Goal: Check status: Check status

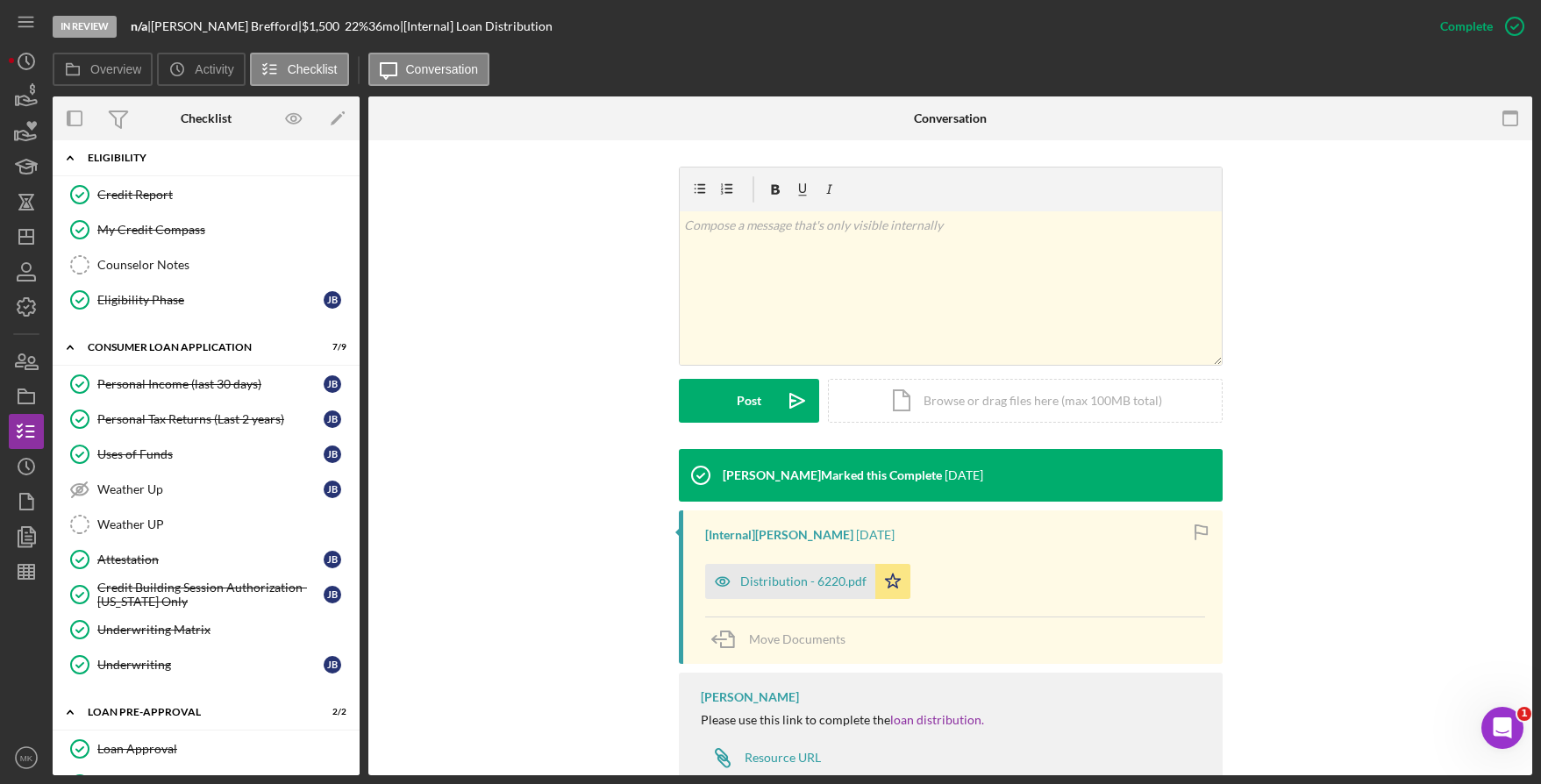
scroll to position [250, 0]
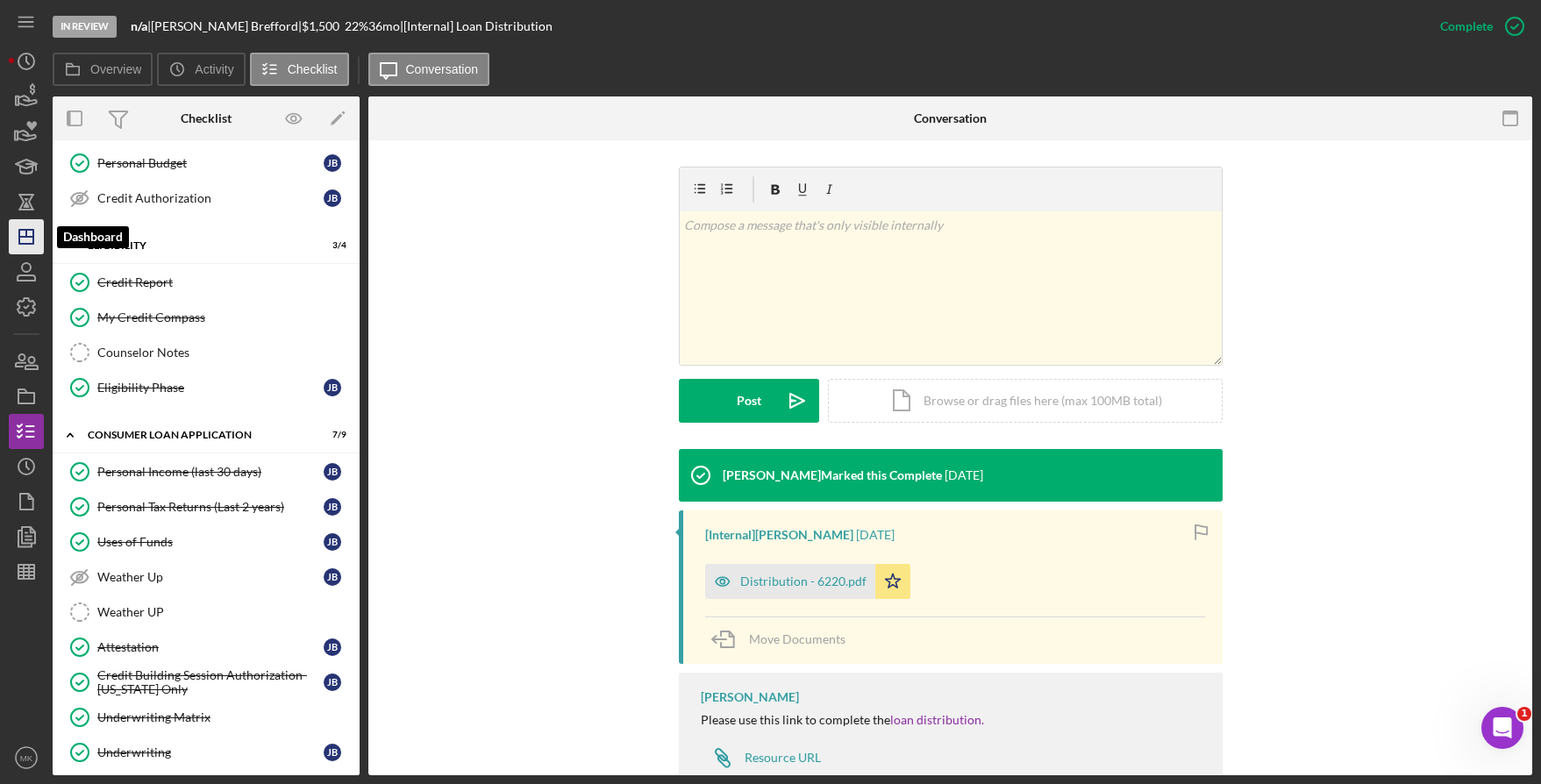
drag, startPoint x: 15, startPoint y: 237, endPoint x: 35, endPoint y: 229, distance: 21.5
click at [15, 237] on icon "Icon/Dashboard" at bounding box center [27, 237] width 44 height 44
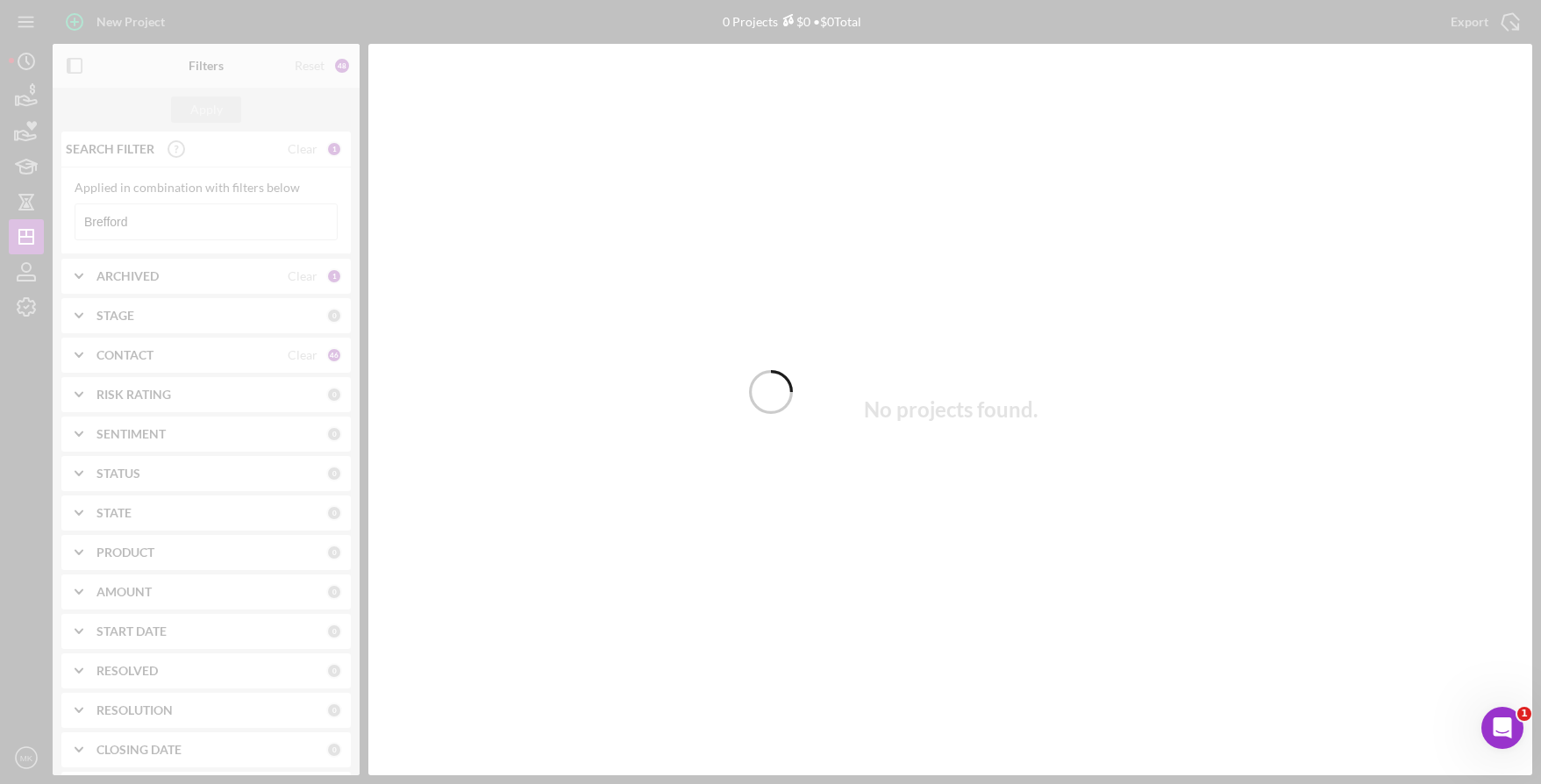
click at [234, 223] on div at bounding box center [770, 392] width 1541 height 784
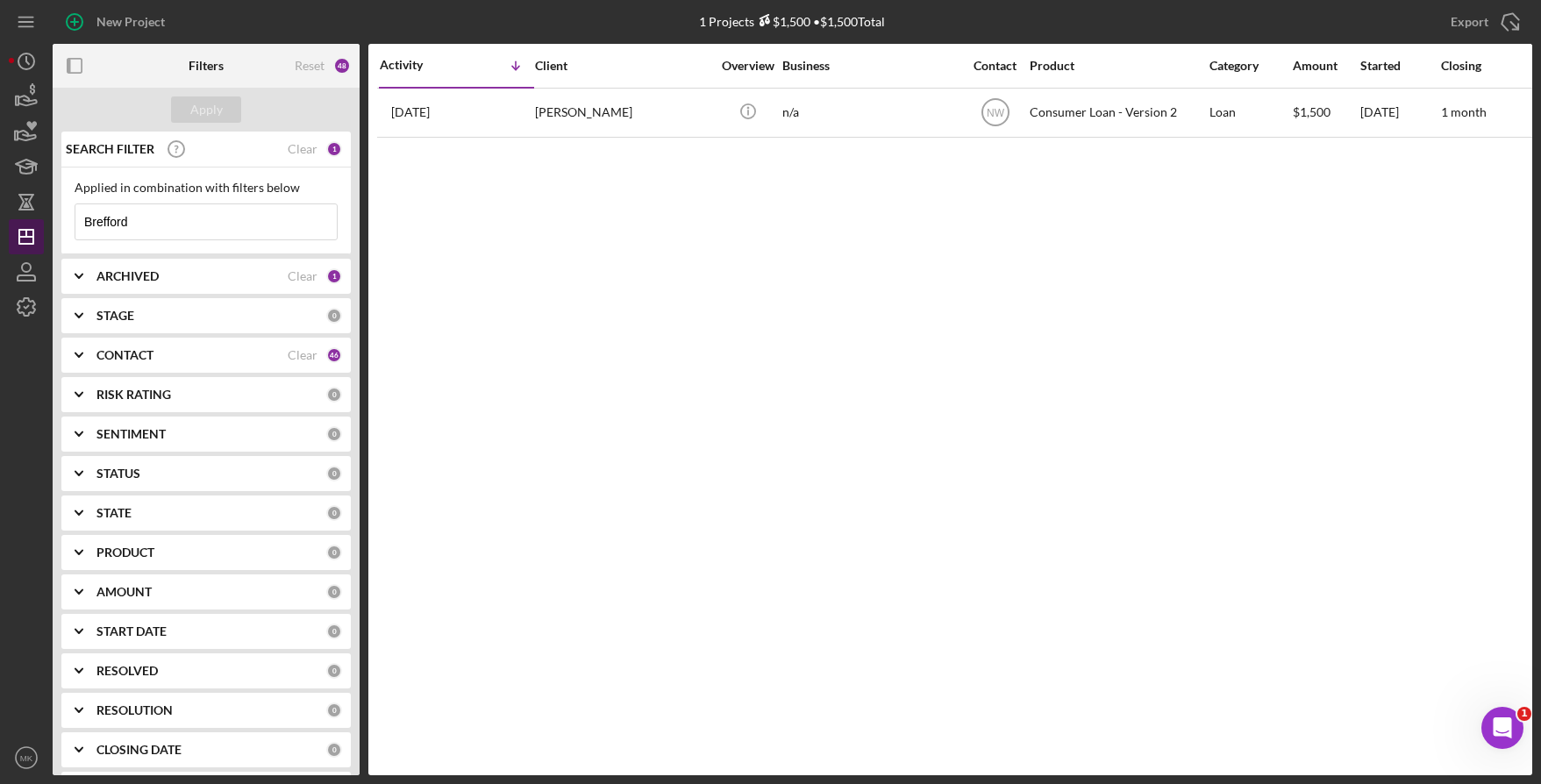
drag, startPoint x: 145, startPoint y: 227, endPoint x: 9, endPoint y: 222, distance: 136.1
click at [9, 222] on div "New Project 1 Projects $1,500 • $1,500 Total Brefford Export Icon/Export Filter…" at bounding box center [770, 387] width 1523 height 775
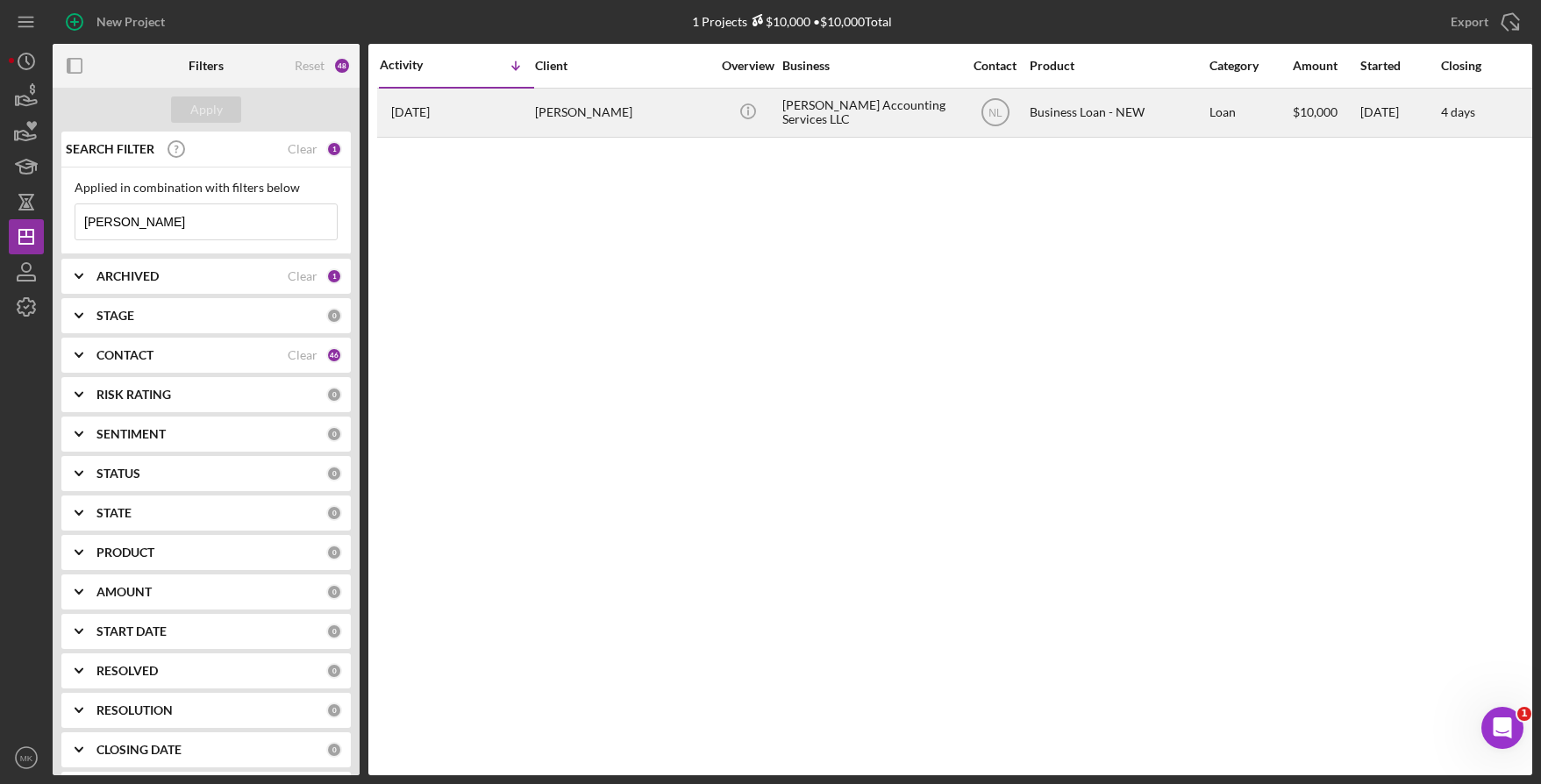
type input "[PERSON_NAME]"
click at [601, 133] on div "[PERSON_NAME]" at bounding box center [623, 113] width 175 height 46
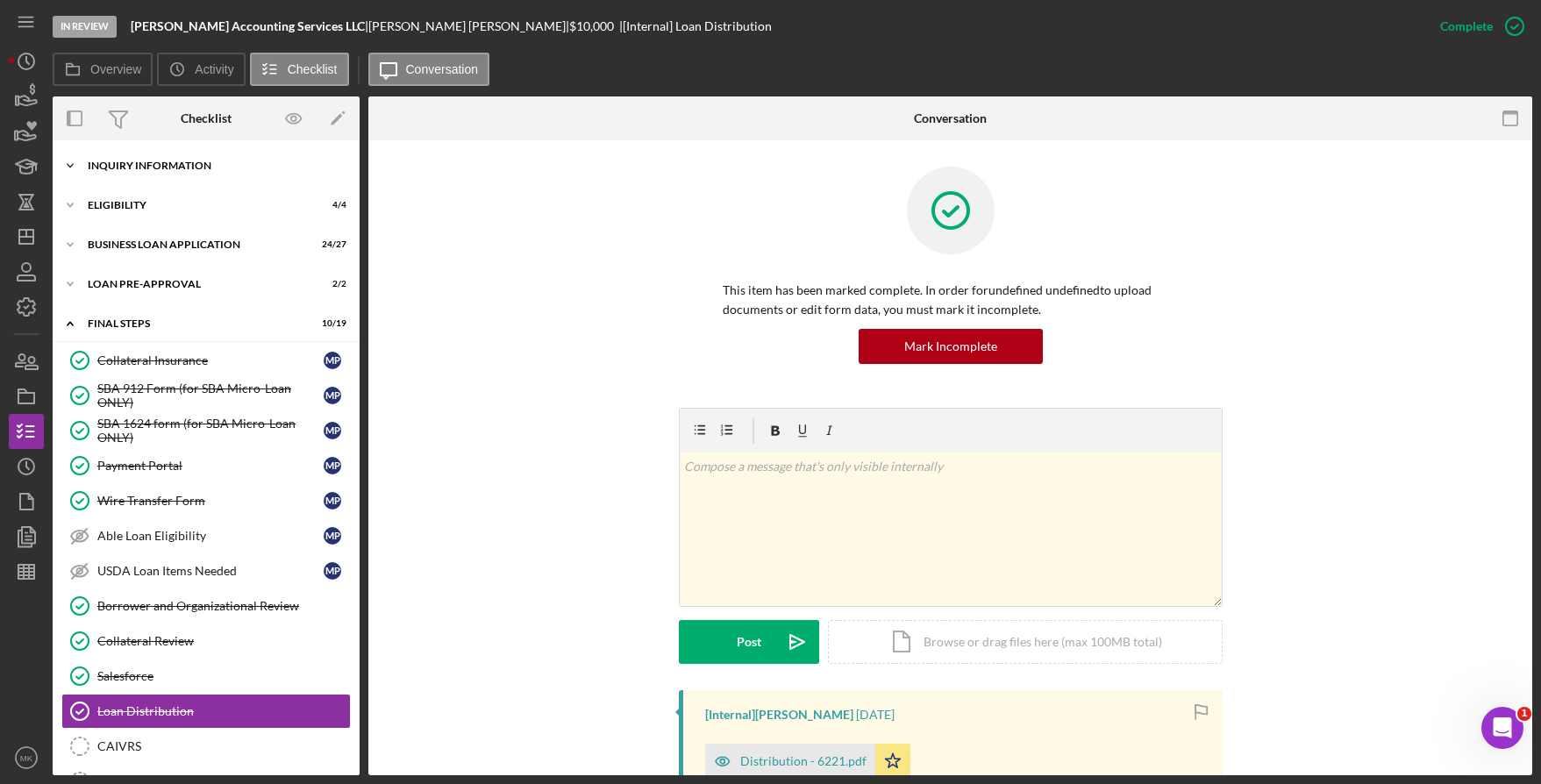
click at [171, 173] on div "Icon/Expander INQUIRY INFORMATION 9 / 11" at bounding box center [206, 166] width 307 height 35
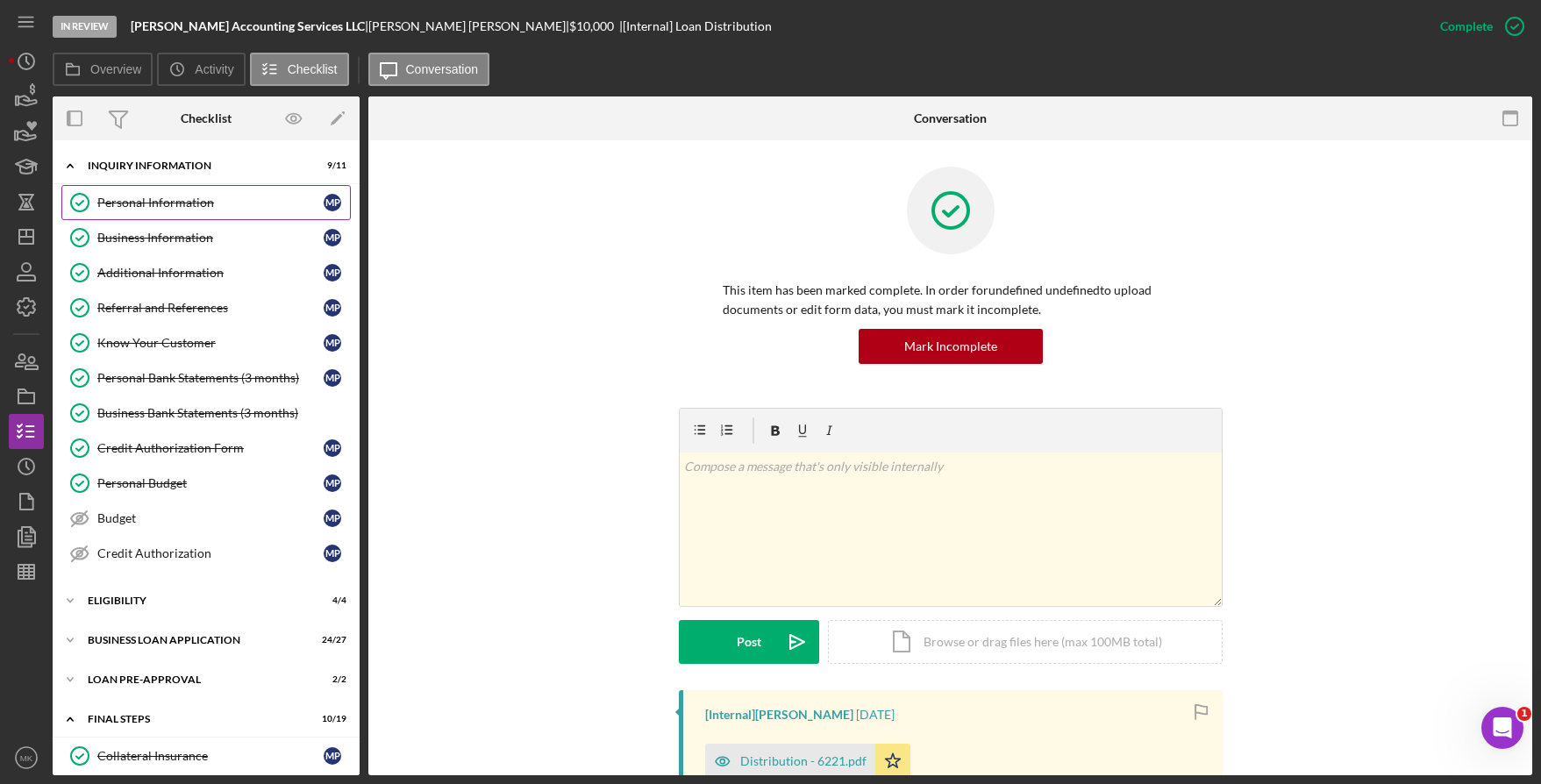
click at [178, 208] on div "Personal Information" at bounding box center [210, 202] width 226 height 14
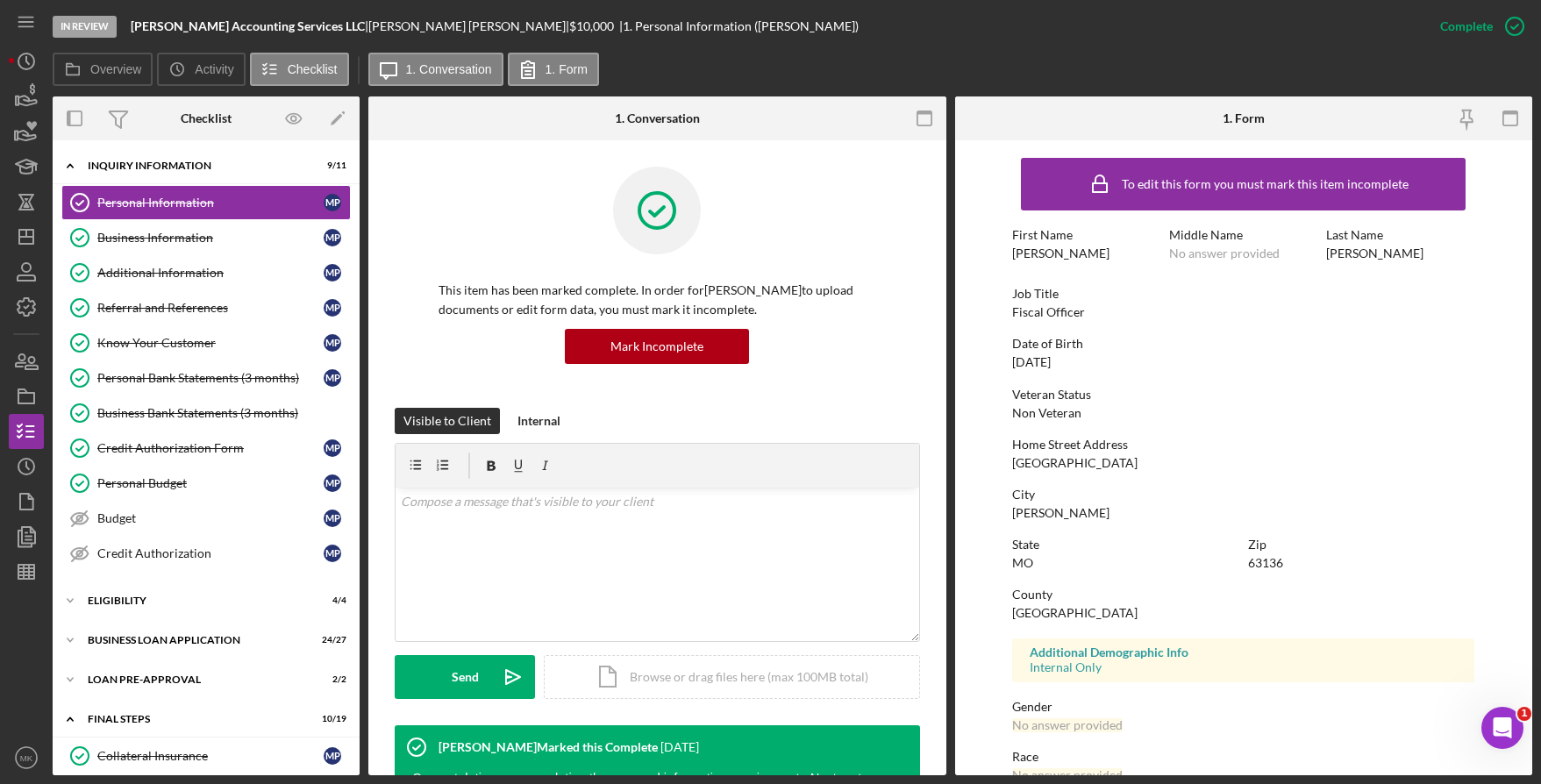
click at [1351, 423] on div "To edit this form you must mark this item incomplete First Name [PERSON_NAME] M…" at bounding box center [1243, 550] width 462 height 801
click at [188, 244] on div "Business Information" at bounding box center [210, 237] width 226 height 14
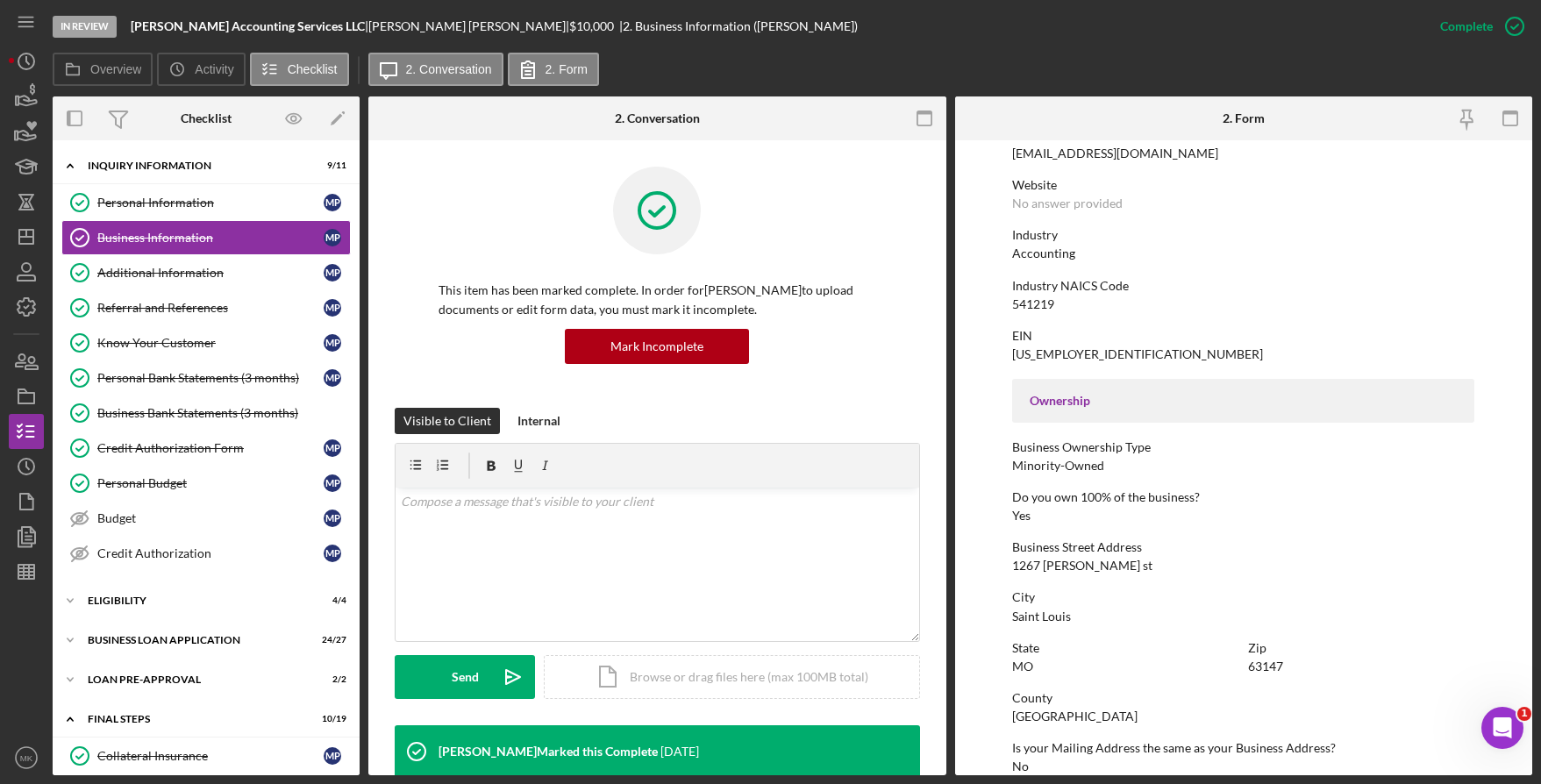
scroll to position [438, 0]
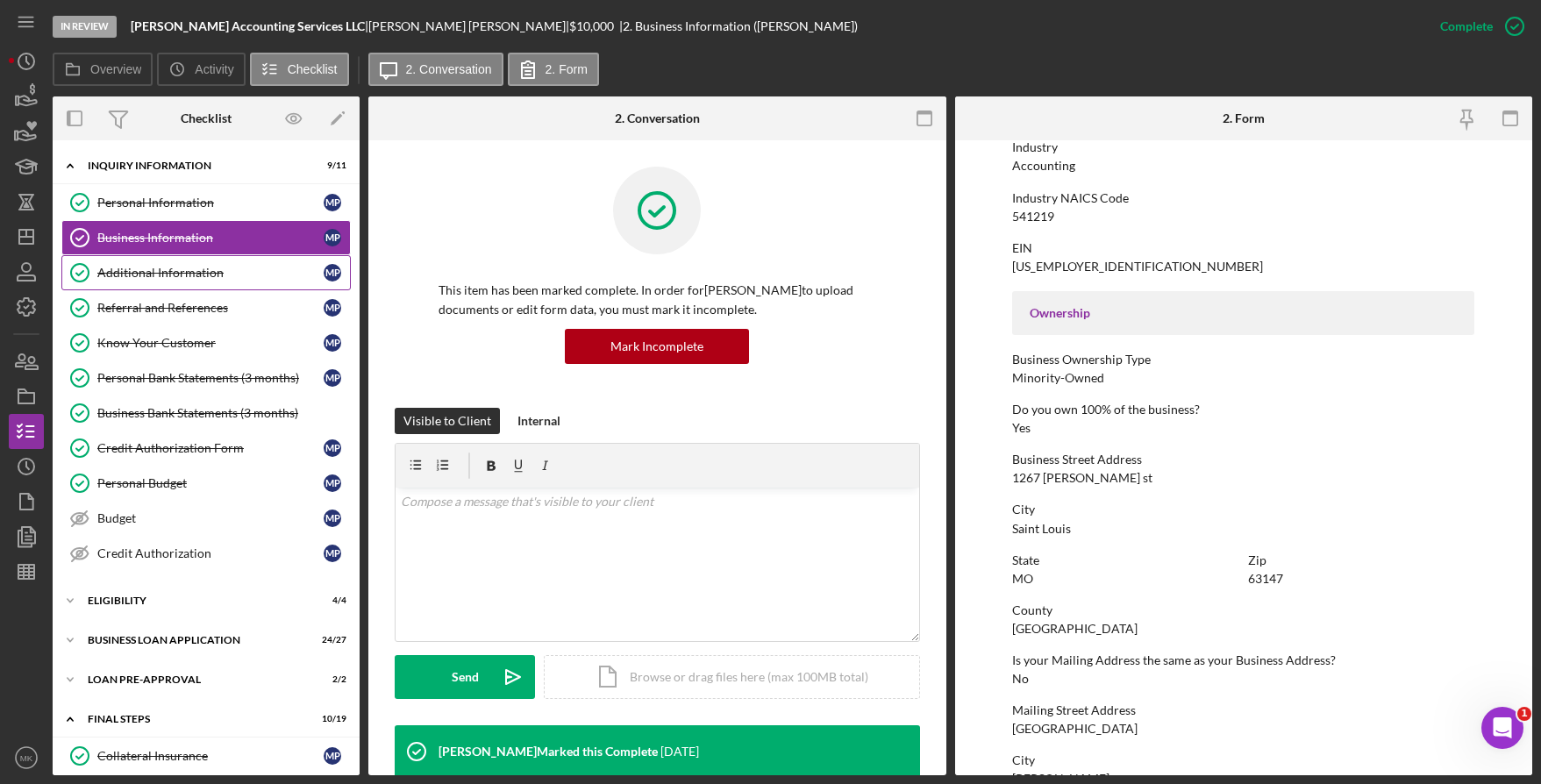
click at [180, 262] on link "Additional Information Additional Information M P" at bounding box center [207, 273] width 290 height 35
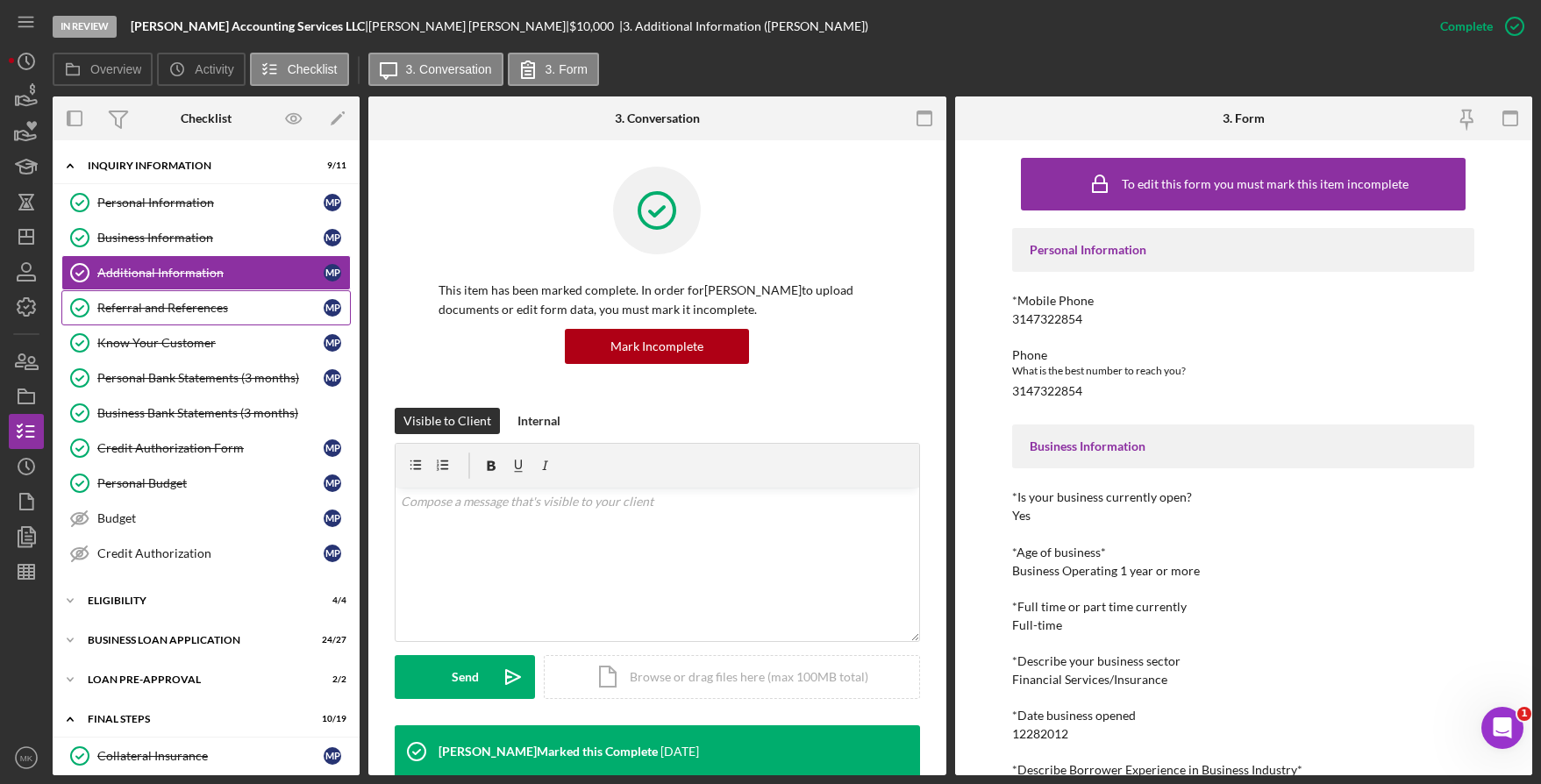
click at [145, 310] on div "Referral and References" at bounding box center [210, 307] width 226 height 14
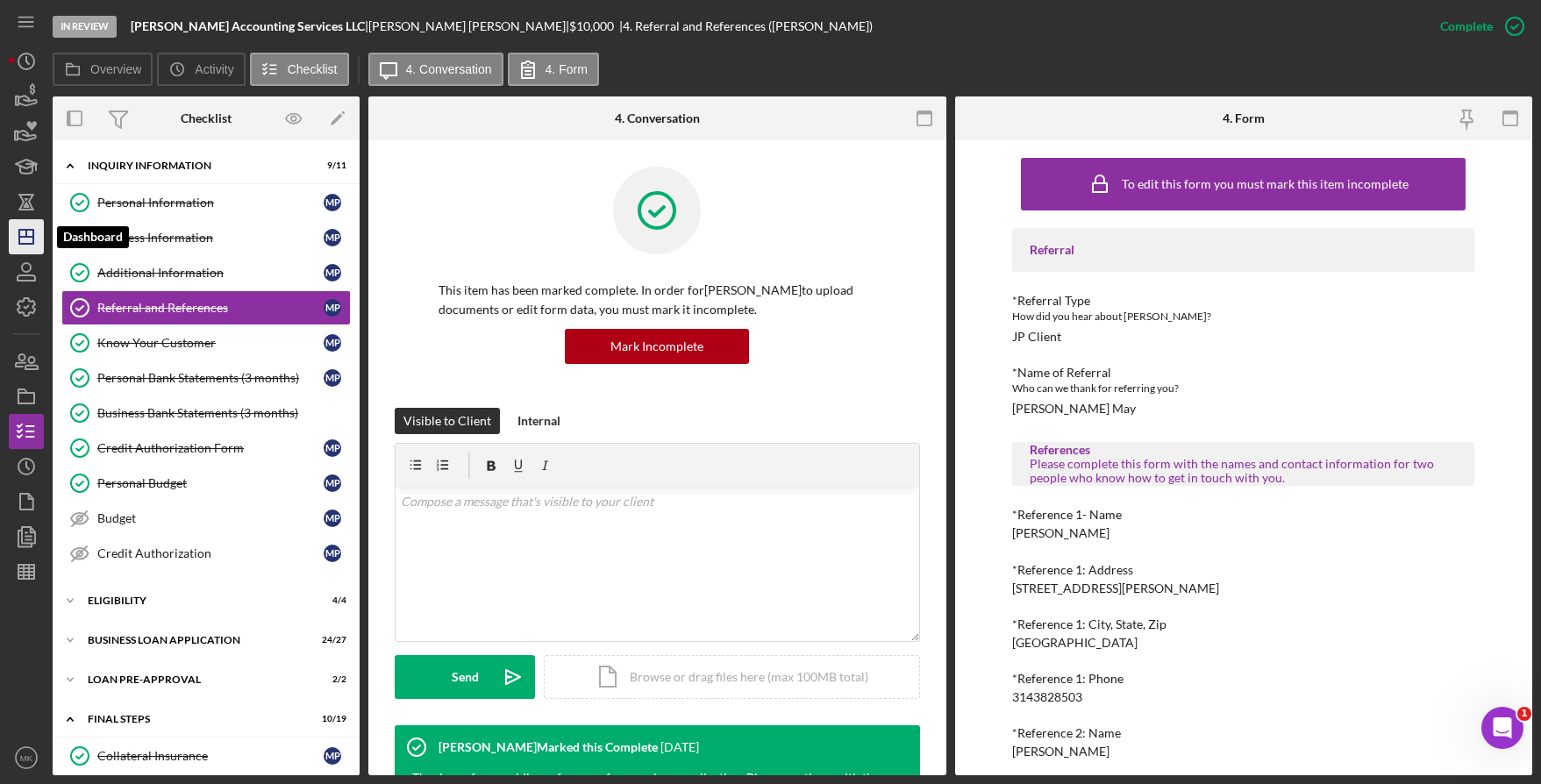
click at [19, 235] on polygon "button" at bounding box center [26, 236] width 14 height 14
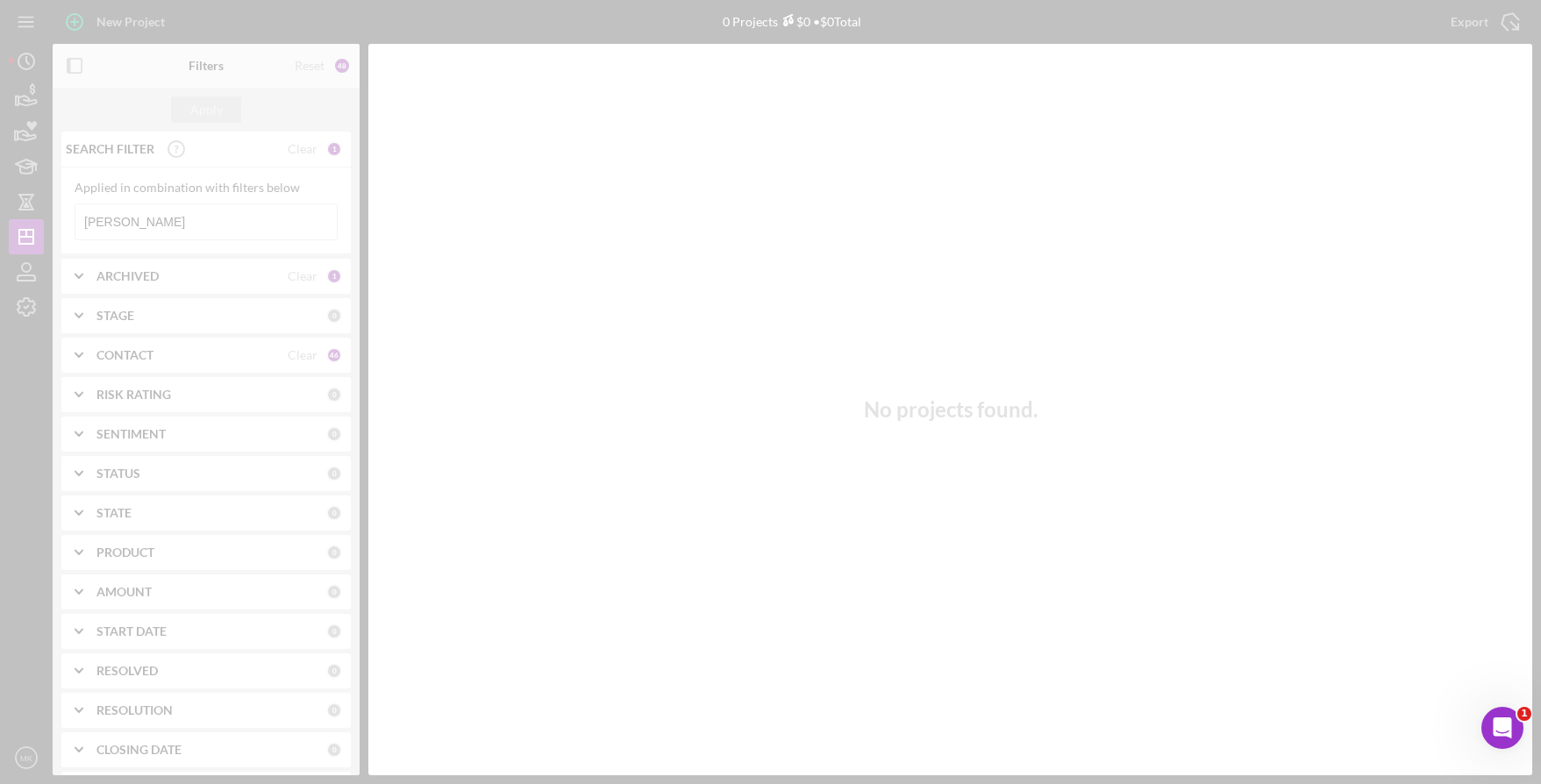
click at [154, 220] on div at bounding box center [770, 392] width 1541 height 784
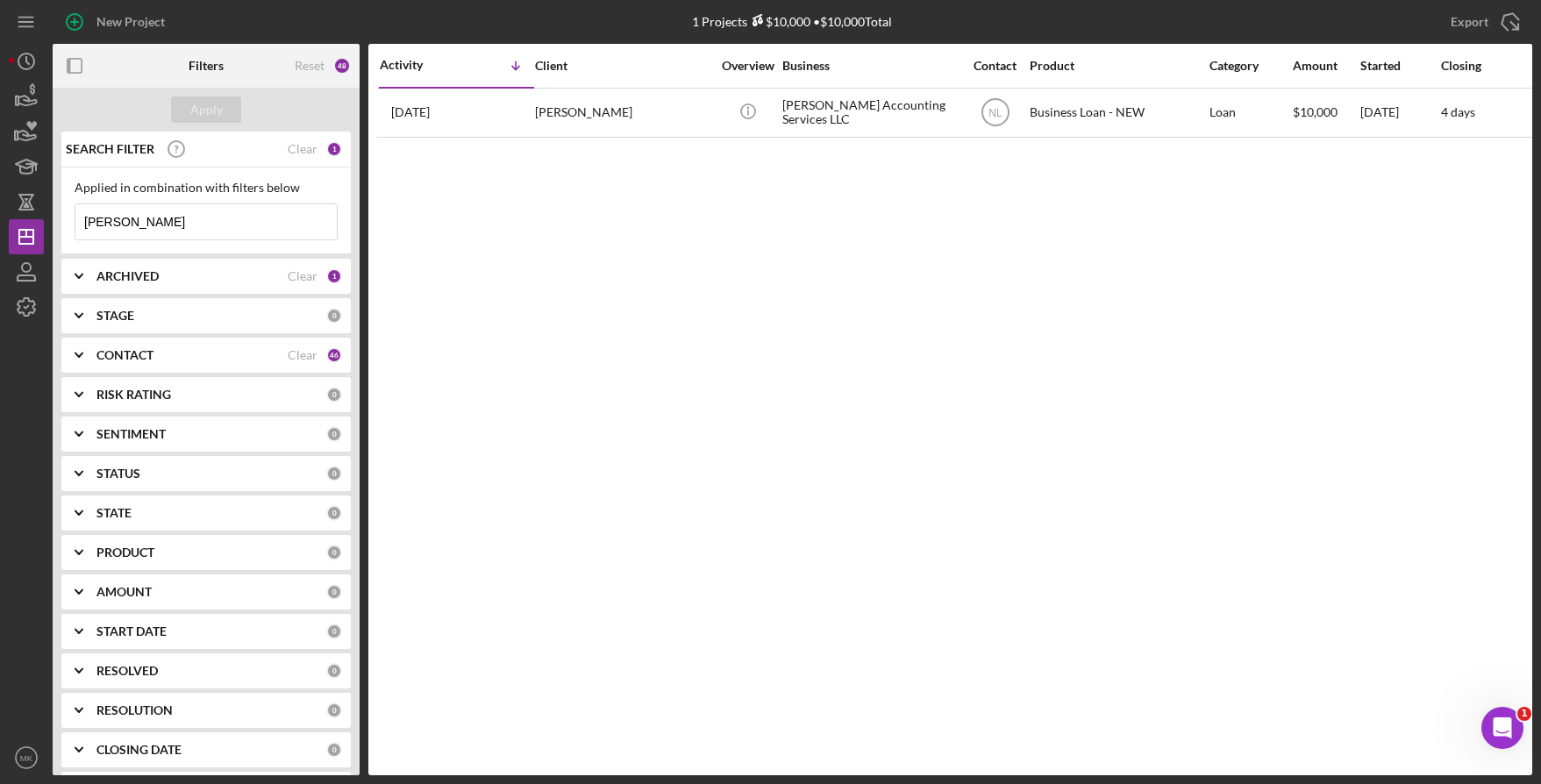
click at [673, 117] on div "[PERSON_NAME]" at bounding box center [623, 113] width 175 height 46
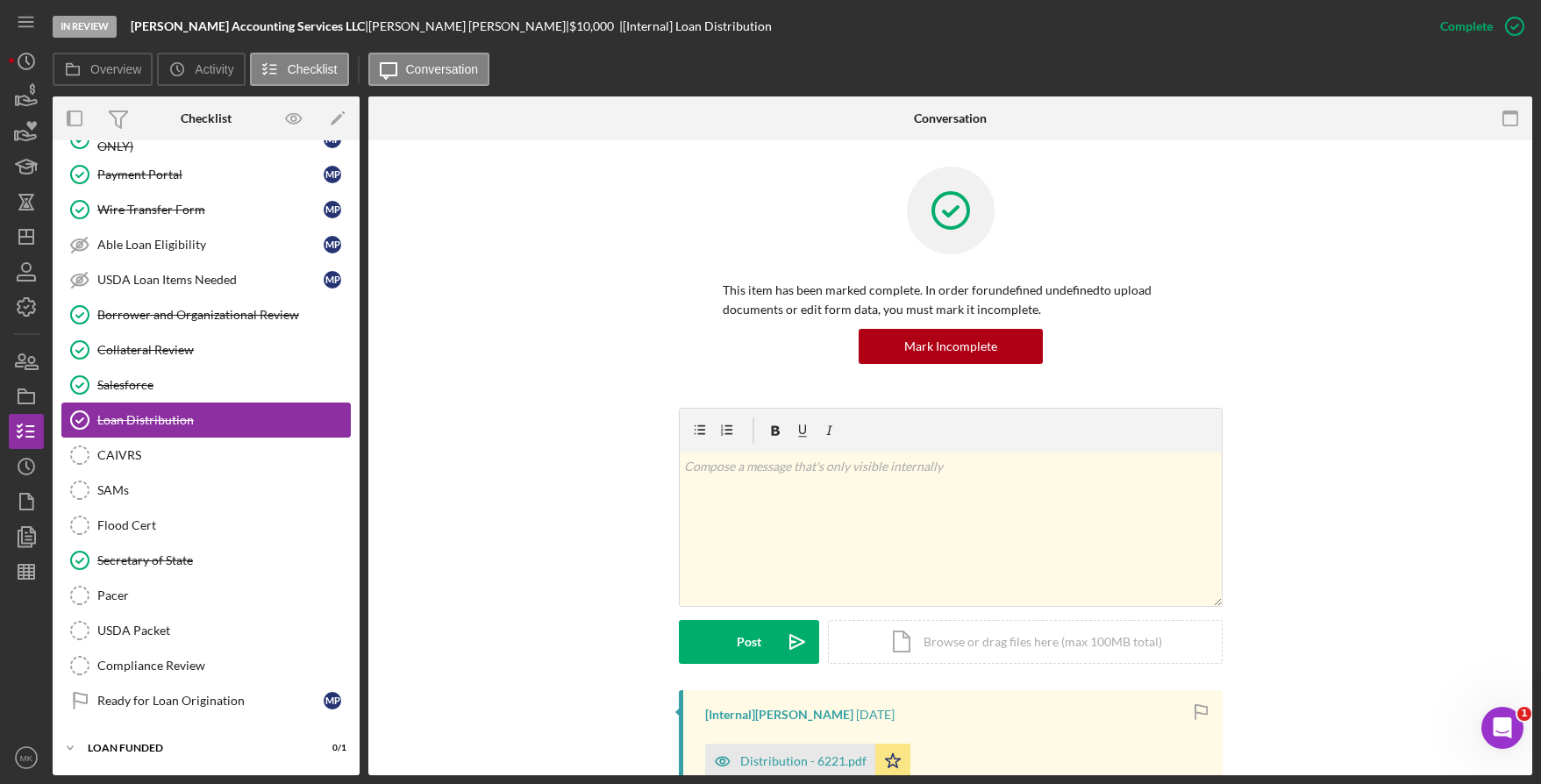
scroll to position [28, 0]
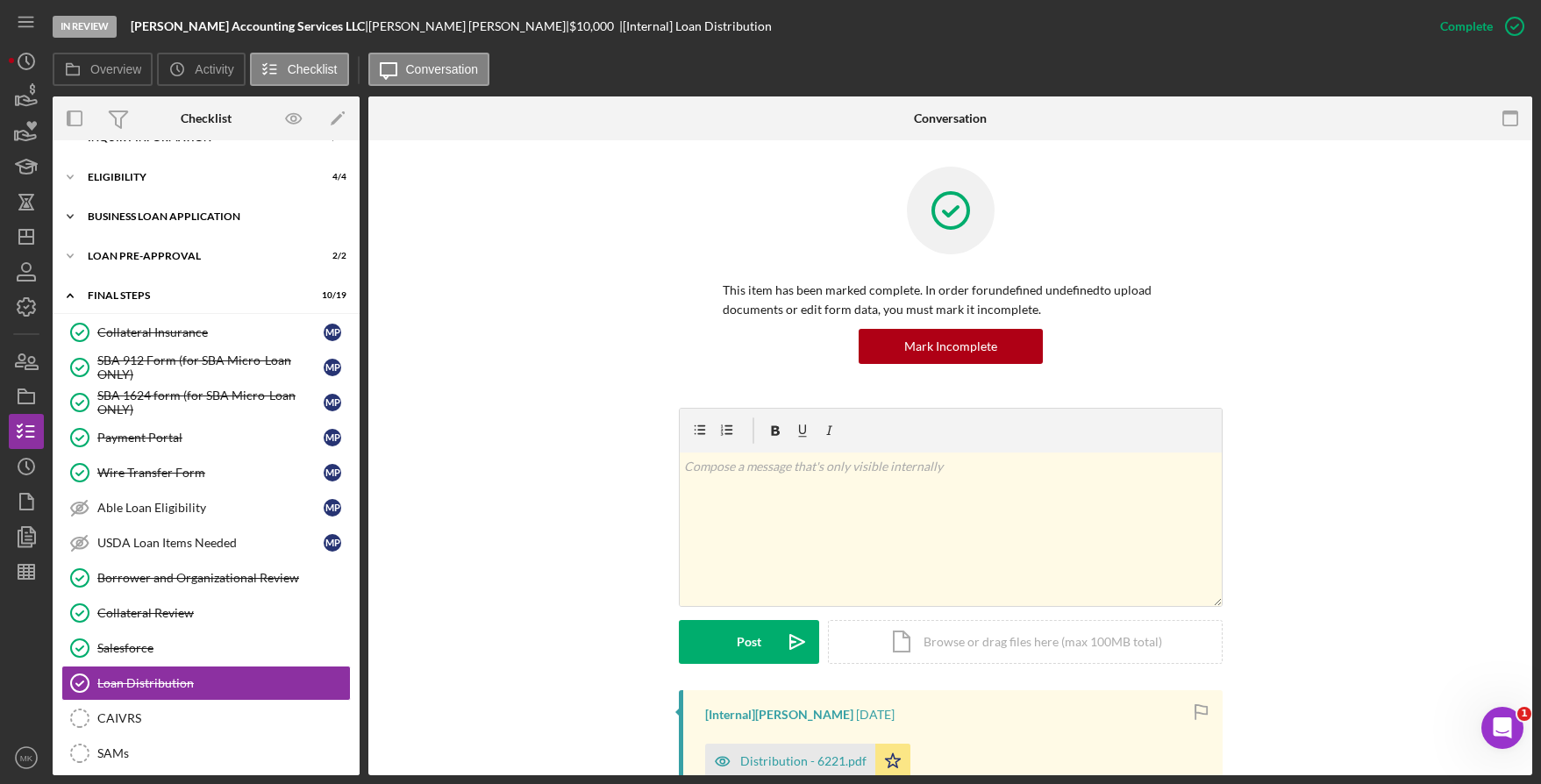
click at [195, 220] on div "BUSINESS LOAN APPLICATION" at bounding box center [212, 216] width 250 height 10
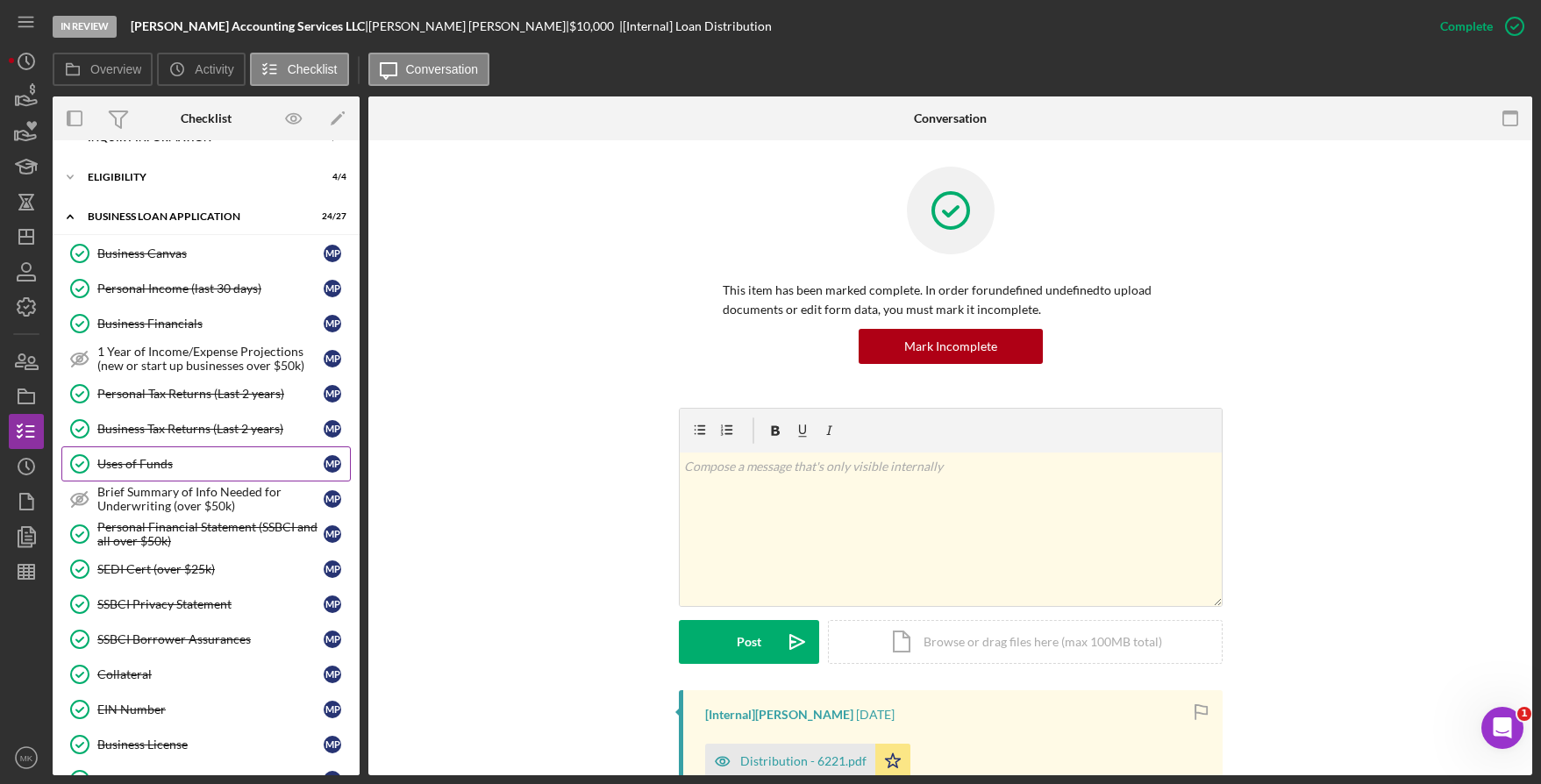
click at [173, 469] on div "Uses of Funds" at bounding box center [210, 463] width 226 height 14
